Goal: Find specific page/section: Find specific page/section

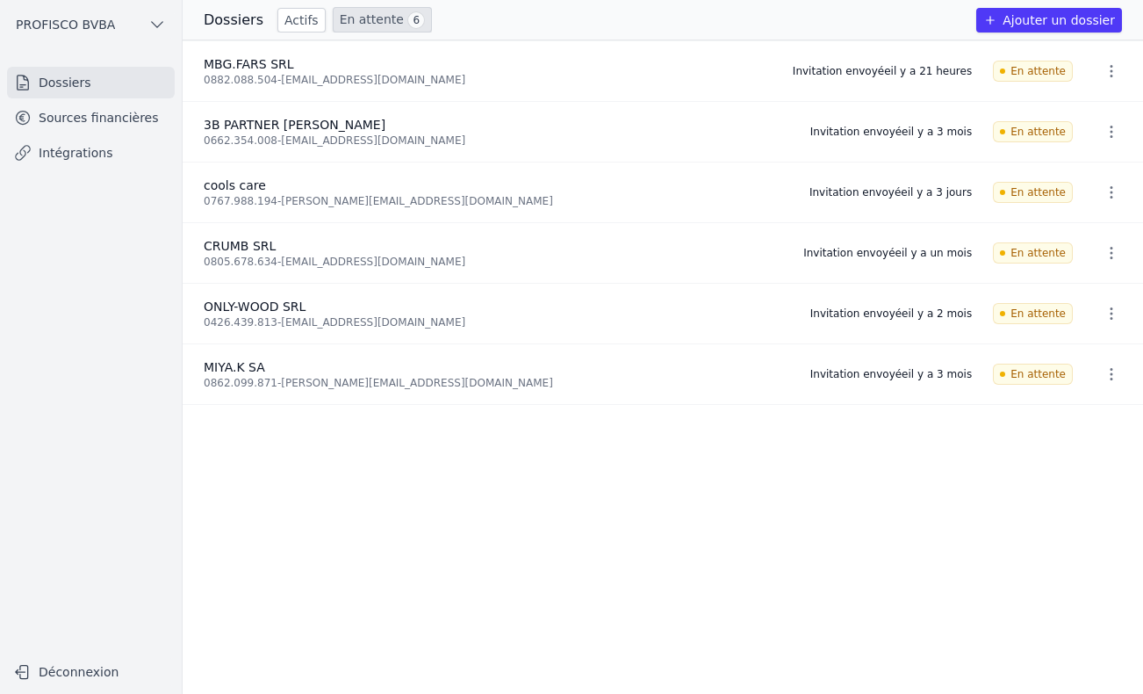
click at [85, 121] on link "Sources financières" at bounding box center [91, 118] width 168 height 32
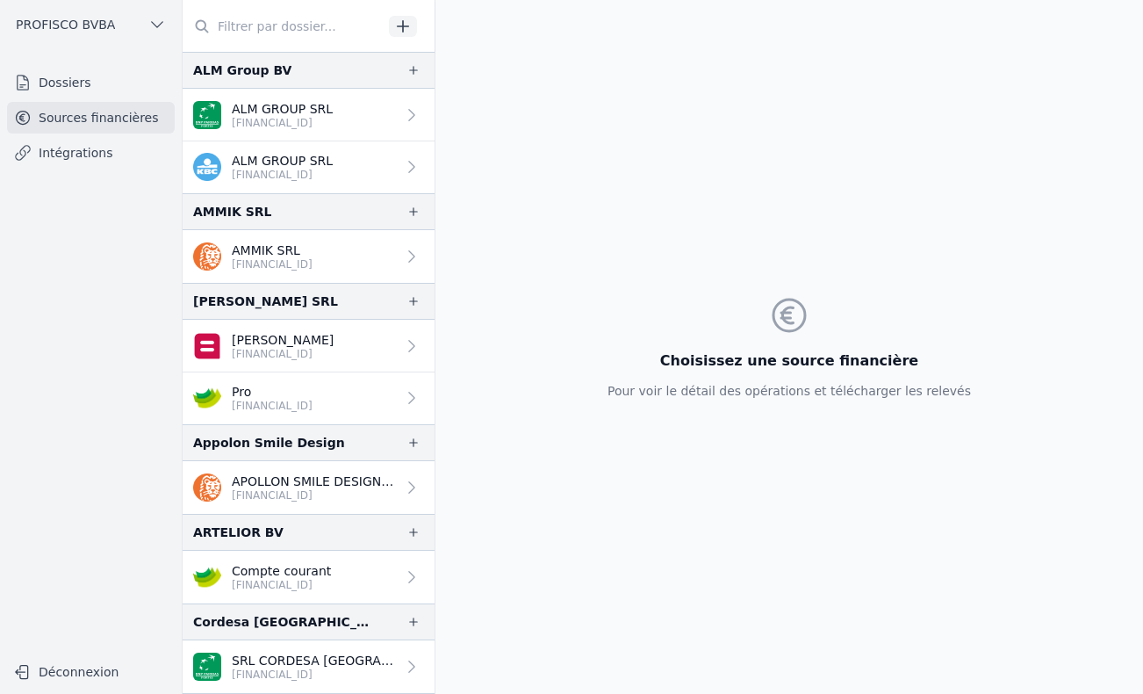
click at [273, 28] on input "text" at bounding box center [283, 27] width 200 height 32
click at [259, 583] on p "[FINANCIAL_ID]" at bounding box center [281, 585] width 99 height 14
